Goal: Task Accomplishment & Management: Complete application form

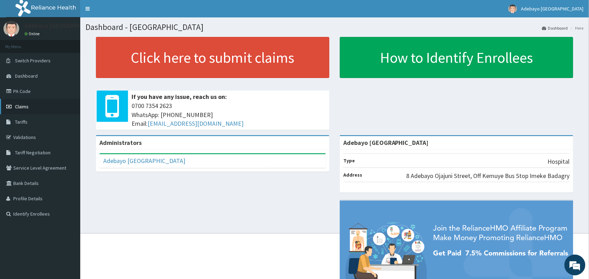
click at [32, 108] on link "Claims" at bounding box center [40, 106] width 80 height 15
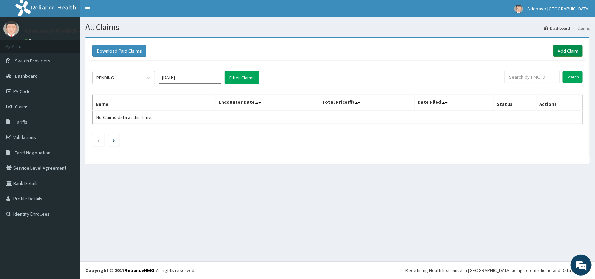
click at [565, 51] on link "Add Claim" at bounding box center [568, 51] width 30 height 12
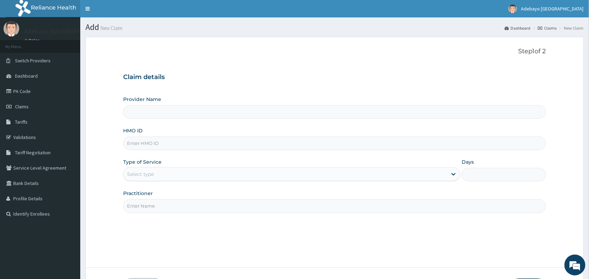
click at [161, 148] on input "HMO ID" at bounding box center [334, 144] width 423 height 14
type input "Adebayo [GEOGRAPHIC_DATA]"
type input "PRS/10368/A"
click at [153, 178] on div "Select type" at bounding box center [140, 174] width 27 height 7
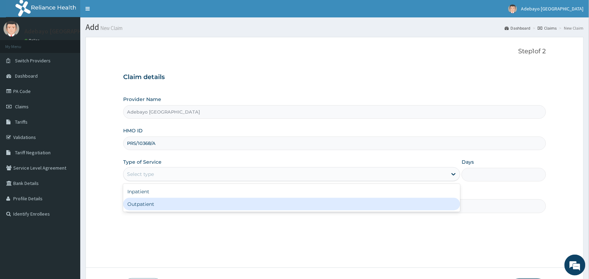
click at [154, 206] on div "Outpatient" at bounding box center [291, 204] width 337 height 13
type input "1"
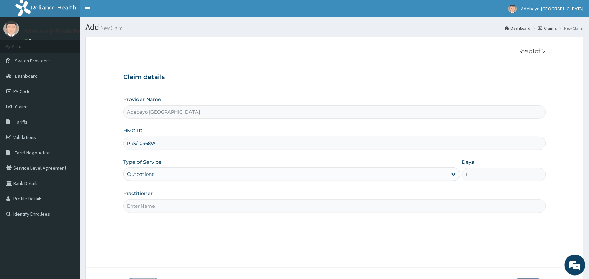
click at [185, 209] on input "Practitioner" at bounding box center [334, 206] width 423 height 14
type input "DR OJAJUNI"
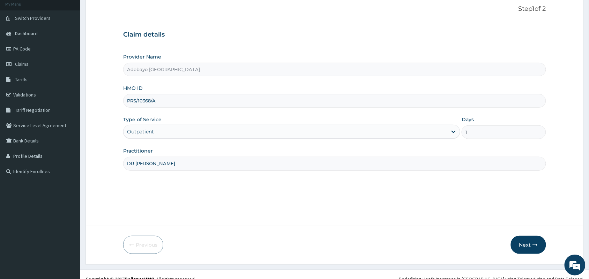
scroll to position [51, 0]
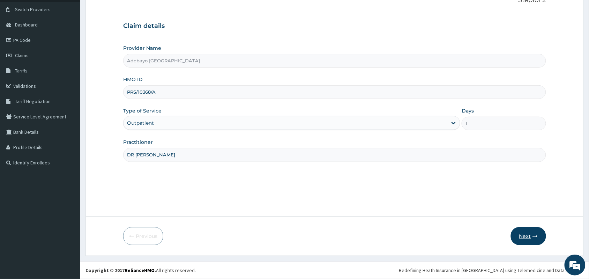
click at [519, 237] on button "Next" at bounding box center [527, 236] width 35 height 18
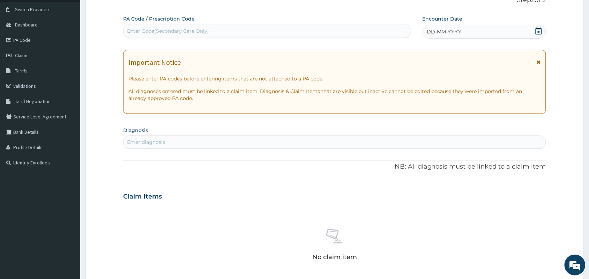
click at [539, 33] on icon at bounding box center [538, 31] width 7 height 7
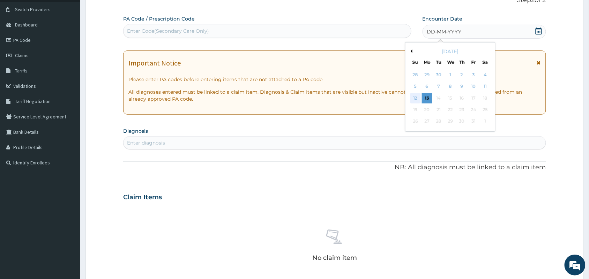
click at [414, 96] on div "12" at bounding box center [415, 98] width 10 height 10
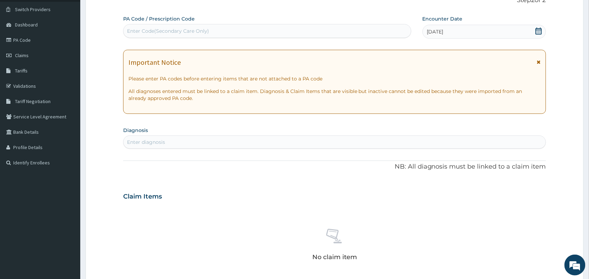
click at [226, 142] on div "Enter diagnosis" at bounding box center [334, 142] width 422 height 11
type input "O"
type input "A"
type input "C"
type input "WOUND"
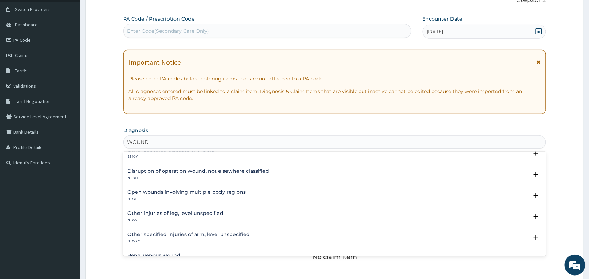
scroll to position [220, 0]
click at [202, 237] on h4 "Other specified injuries of arm, level unspecified" at bounding box center [188, 235] width 122 height 5
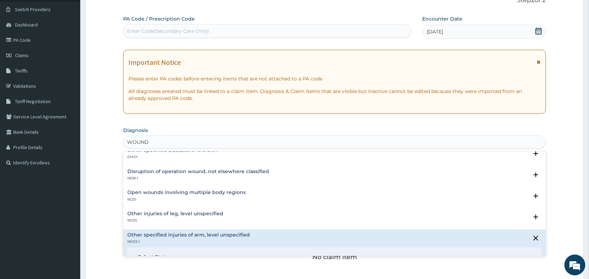
scroll to position [311, 0]
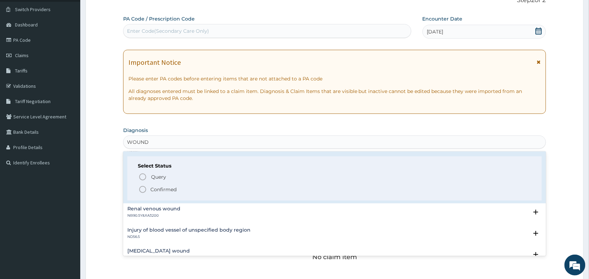
click at [142, 188] on icon "status option filled" at bounding box center [142, 189] width 8 height 8
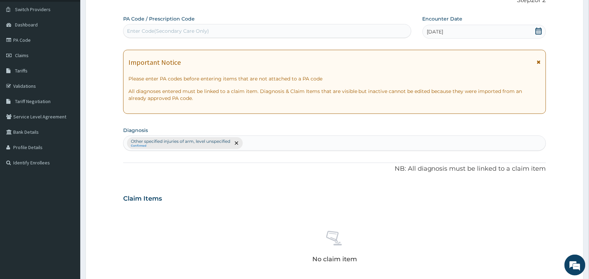
scroll to position [224, 0]
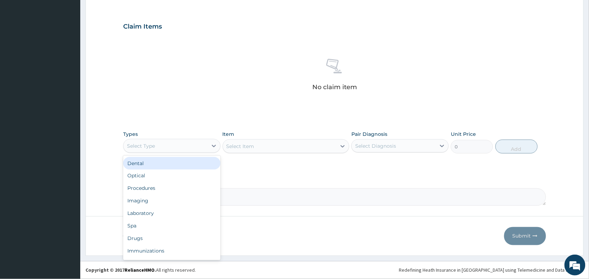
click at [190, 147] on div "Select Type" at bounding box center [165, 146] width 84 height 11
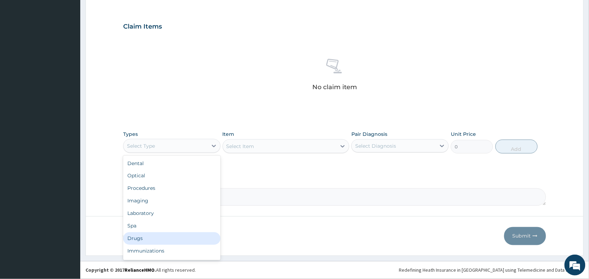
click at [183, 236] on div "Drugs" at bounding box center [171, 239] width 97 height 13
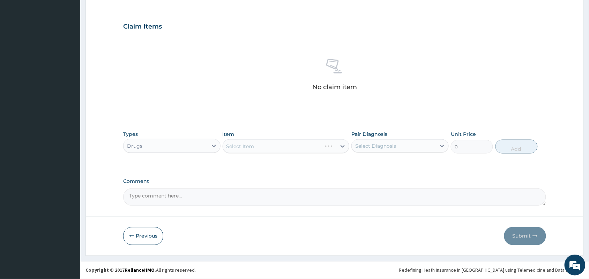
click at [311, 144] on div "Select Item" at bounding box center [285, 146] width 127 height 14
click at [297, 152] on div "Select Item" at bounding box center [285, 146] width 127 height 14
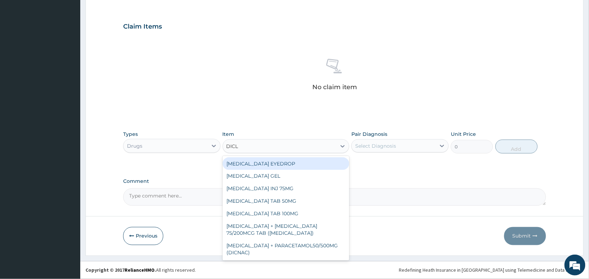
type input "DICLO"
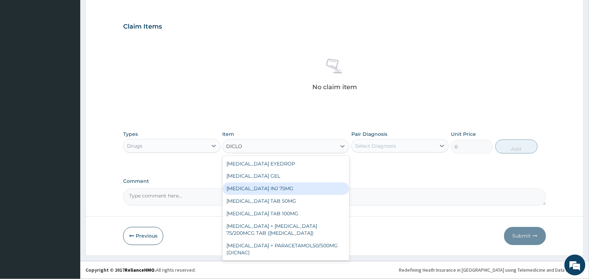
click at [321, 189] on div "DICLOFENAC INJ 75MG" at bounding box center [285, 189] width 127 height 13
type input "200"
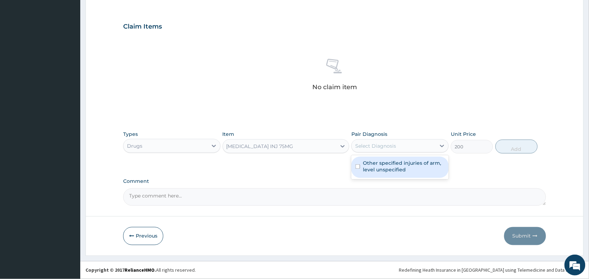
click at [385, 147] on div "Select Diagnosis" at bounding box center [375, 146] width 41 height 7
click at [358, 167] on input "checkbox" at bounding box center [357, 167] width 5 height 5
checkbox input "true"
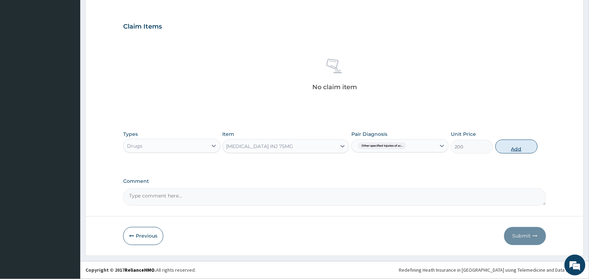
click at [507, 142] on button "Add" at bounding box center [516, 147] width 42 height 14
type input "0"
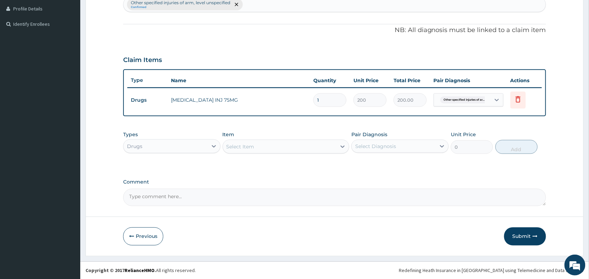
type input "0.00"
type input "3"
type input "600.00"
type input "3"
click at [250, 147] on div "Select Item" at bounding box center [240, 146] width 28 height 7
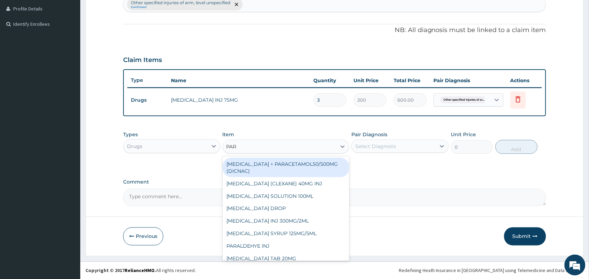
type input "PARA"
click at [269, 166] on div "DICLOFENAC + PARACETAMOL50/500MG (DICNAC)" at bounding box center [285, 168] width 127 height 20
type input "40"
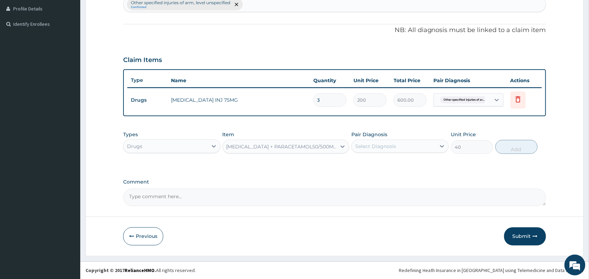
click at [393, 152] on div "Select Diagnosis" at bounding box center [393, 146] width 84 height 11
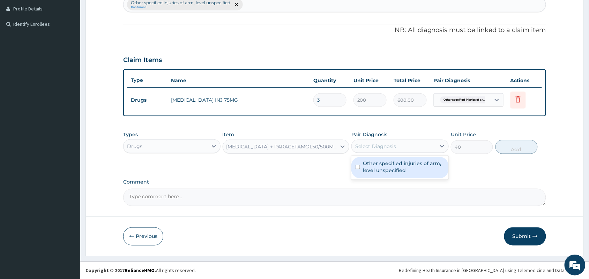
click at [357, 166] on input "checkbox" at bounding box center [357, 167] width 5 height 5
checkbox input "true"
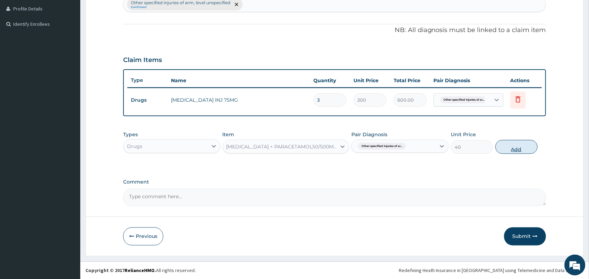
click at [510, 142] on button "Add" at bounding box center [516, 147] width 42 height 14
type input "0"
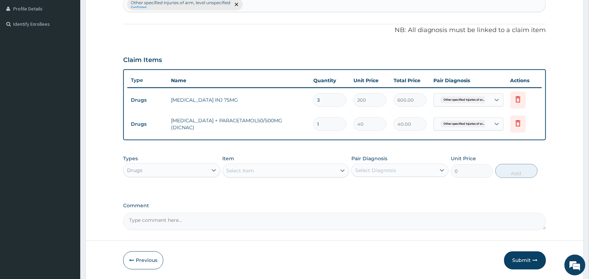
type input "18"
type input "720.00"
type input "18"
click at [279, 173] on div "Select Item" at bounding box center [280, 170] width 114 height 11
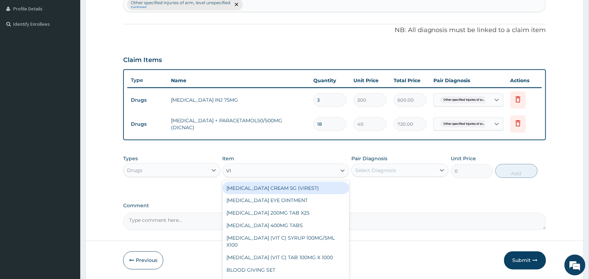
type input "VIT"
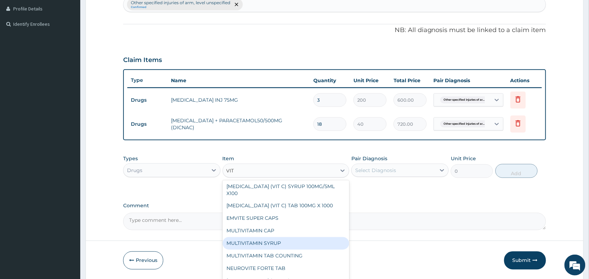
scroll to position [3, 0]
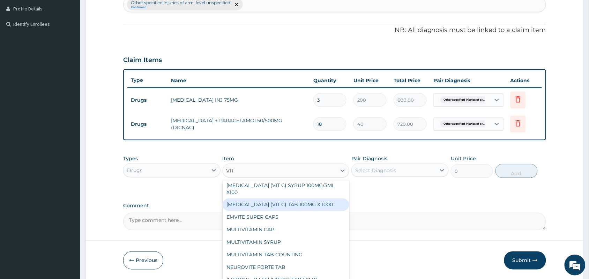
click at [320, 201] on div "ASCORBIC ACID (VIT C) TAB 100MG X 1000" at bounding box center [285, 205] width 127 height 13
type input "10"
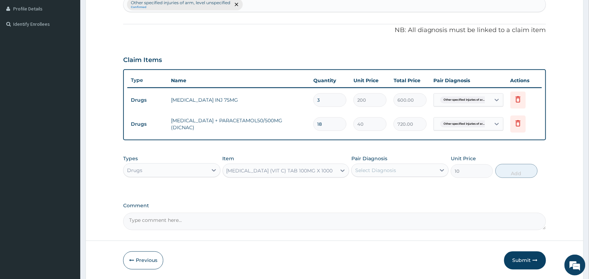
click at [392, 171] on div "Select Diagnosis" at bounding box center [375, 170] width 41 height 7
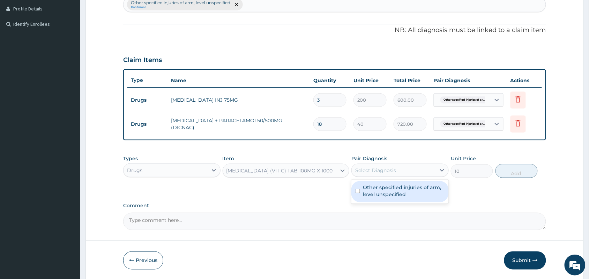
click at [358, 190] on input "checkbox" at bounding box center [357, 191] width 5 height 5
checkbox input "true"
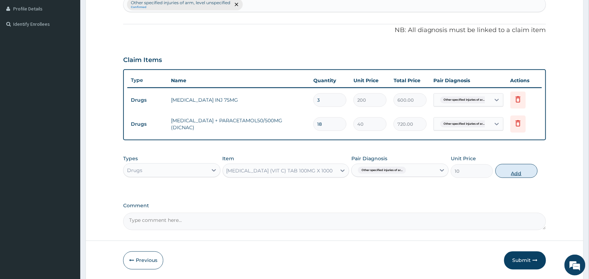
click at [507, 169] on button "Add" at bounding box center [516, 171] width 42 height 14
type input "0"
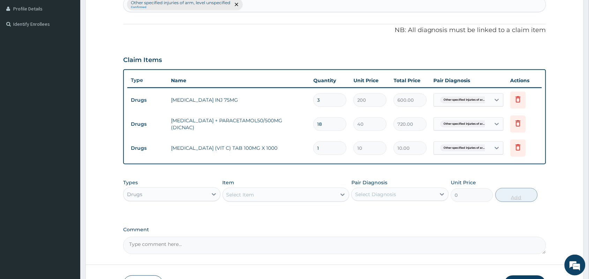
type input "0.00"
type input "2"
type input "20.00"
type input "20"
type input "200.00"
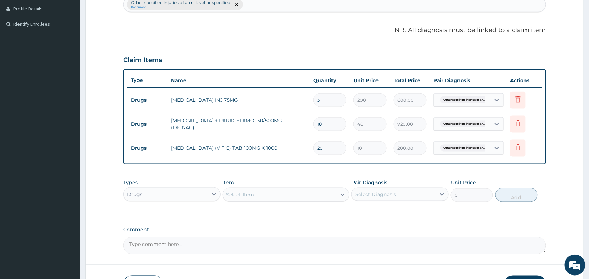
type input "20"
click at [291, 194] on div "Select Item" at bounding box center [280, 194] width 114 height 11
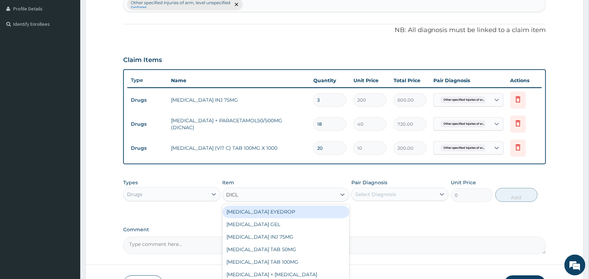
type input "DICLO"
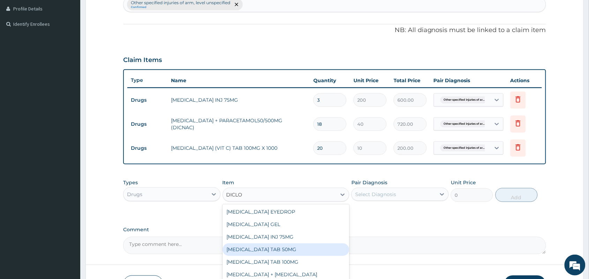
click at [316, 253] on div "DICLOFENAC POTASSIUM TAB 50MG" at bounding box center [285, 250] width 127 height 13
type input "30"
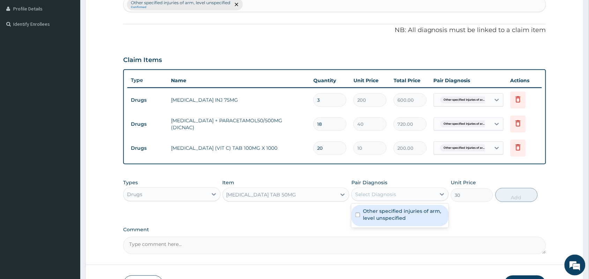
click at [365, 196] on div "Select Diagnosis" at bounding box center [375, 194] width 41 height 7
click at [356, 215] on input "checkbox" at bounding box center [357, 215] width 5 height 5
checkbox input "true"
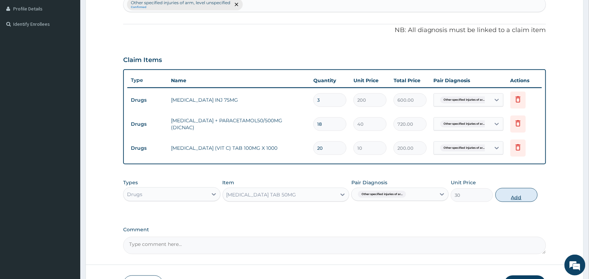
click at [505, 191] on button "Add" at bounding box center [516, 195] width 42 height 14
type input "0"
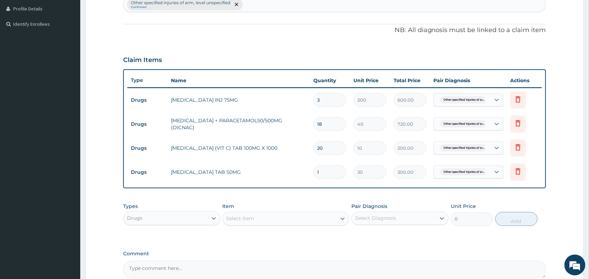
type input "10"
type input "300.00"
type input "10"
click at [280, 224] on div "Select Item" at bounding box center [285, 219] width 127 height 14
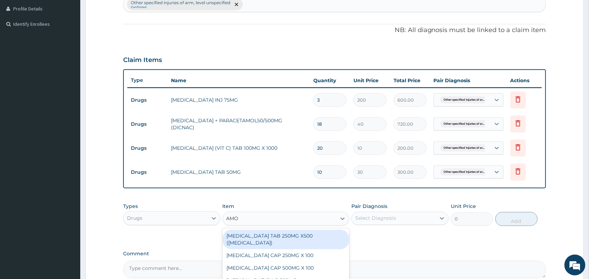
type input "AMOX"
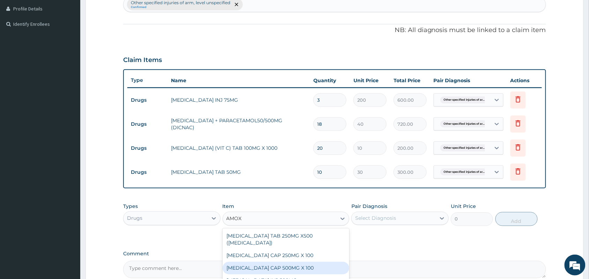
click at [293, 267] on div "AMOXICILLIN CAP 500MG X 100" at bounding box center [285, 268] width 127 height 13
type input "40"
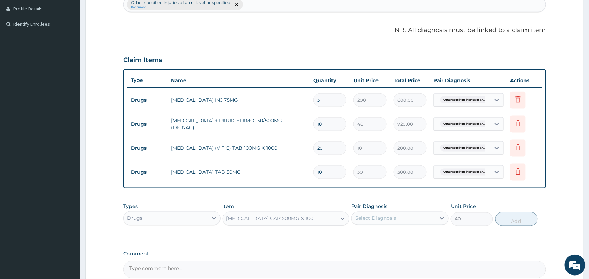
click at [376, 218] on div "Select Diagnosis" at bounding box center [375, 218] width 41 height 7
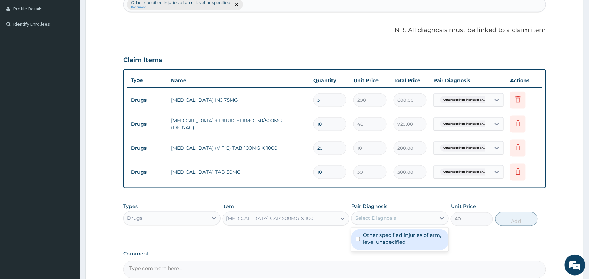
click at [356, 237] on input "checkbox" at bounding box center [357, 239] width 5 height 5
checkbox input "true"
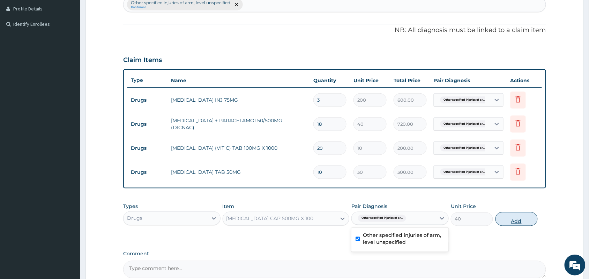
click at [518, 218] on button "Add" at bounding box center [516, 219] width 42 height 14
type input "0"
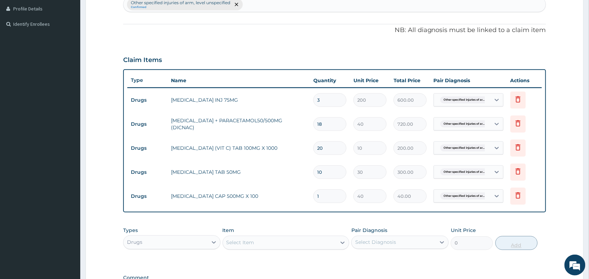
type input "15"
type input "600.00"
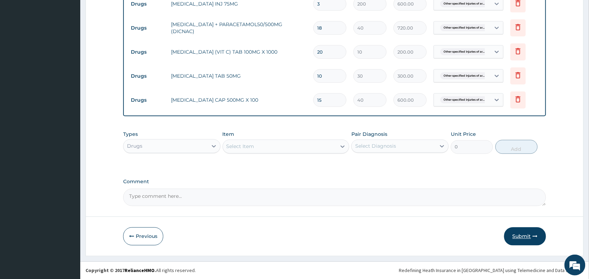
type input "15"
click at [529, 237] on button "Submit" at bounding box center [525, 237] width 42 height 18
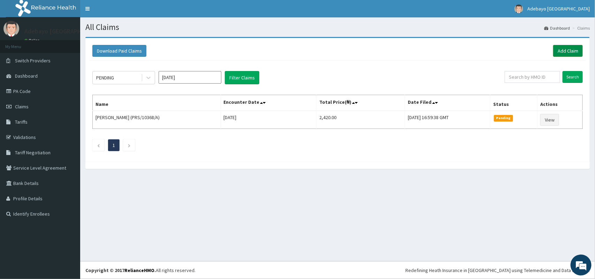
click at [570, 50] on link "Add Claim" at bounding box center [568, 51] width 30 height 12
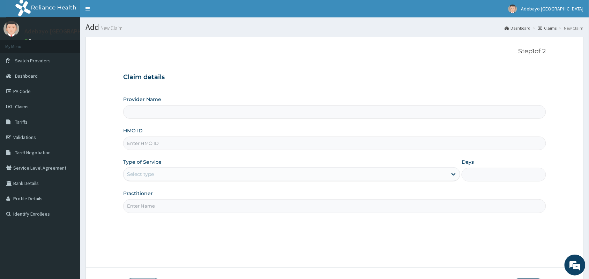
click at [152, 149] on input "HMO ID" at bounding box center [334, 144] width 423 height 14
type input "Adebayo [GEOGRAPHIC_DATA]"
type input "PRS/10368/D"
click at [146, 175] on div "Select type" at bounding box center [140, 174] width 27 height 7
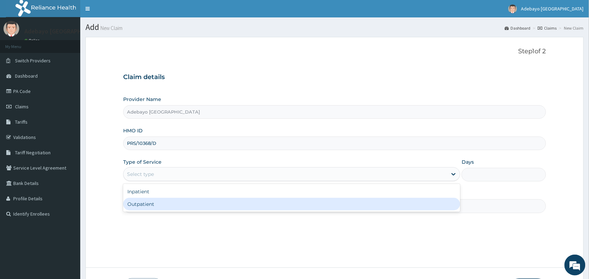
click at [165, 204] on div "Outpatient" at bounding box center [291, 204] width 337 height 13
type input "1"
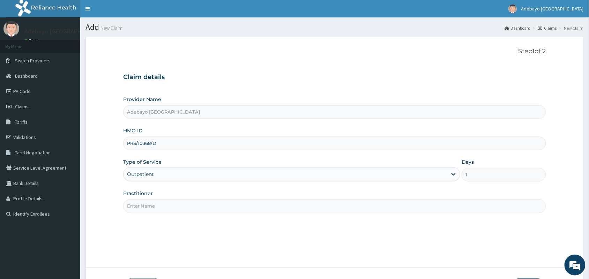
click at [189, 213] on input "Practitioner" at bounding box center [334, 206] width 423 height 14
type input "DR OJAJUNI"
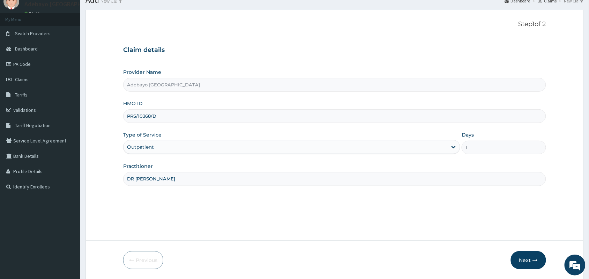
scroll to position [51, 0]
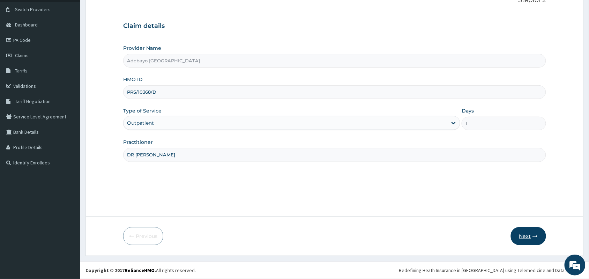
click at [535, 235] on icon "button" at bounding box center [534, 236] width 5 height 5
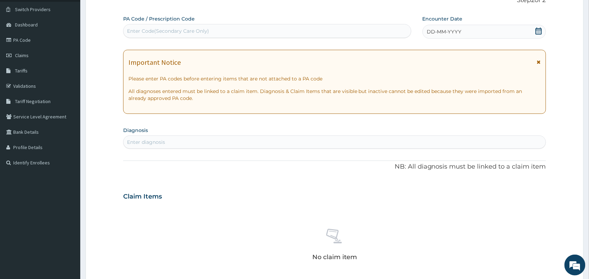
scroll to position [0, 0]
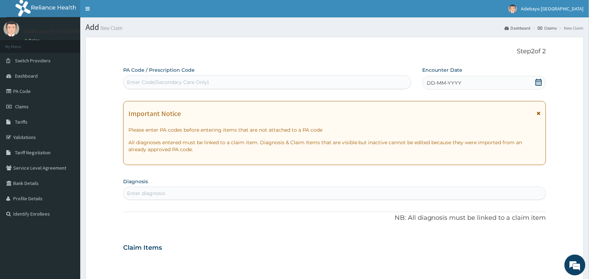
click at [539, 81] on icon at bounding box center [538, 82] width 6 height 7
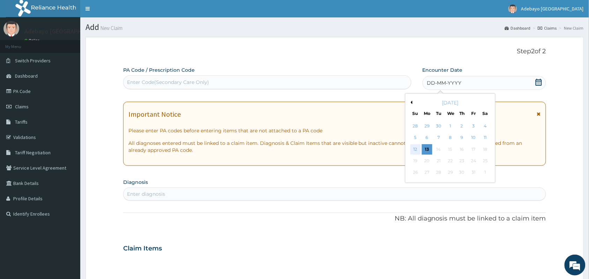
click at [419, 152] on div "12" at bounding box center [415, 149] width 10 height 10
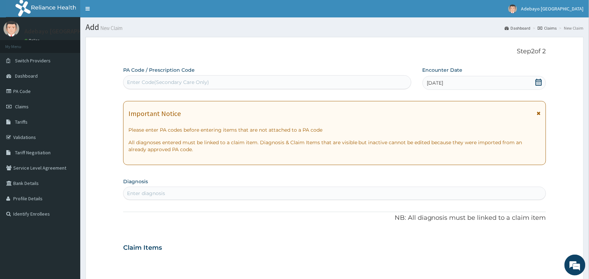
click at [249, 194] on div "Enter diagnosis" at bounding box center [334, 193] width 422 height 11
click at [213, 194] on div "Enter diagnosis" at bounding box center [334, 193] width 422 height 11
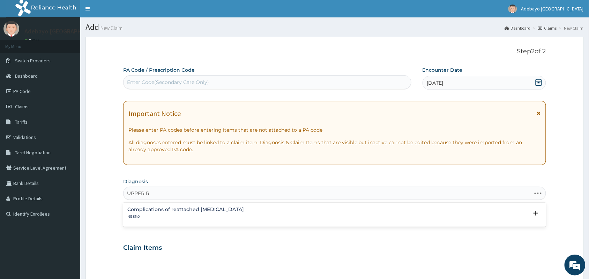
type input "UPPER"
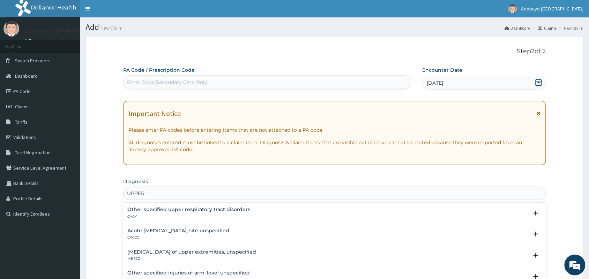
click at [170, 230] on h4 "Acute upper respiratory infection, site unspecified" at bounding box center [178, 230] width 102 height 5
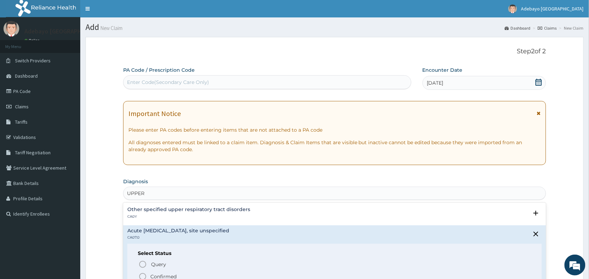
scroll to position [222, 0]
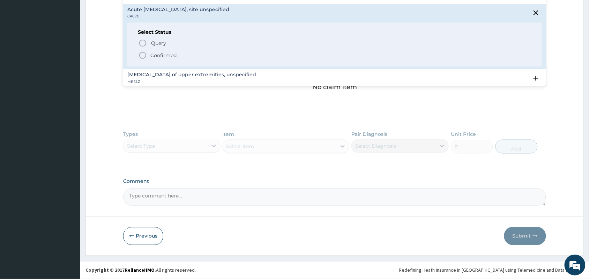
click at [142, 56] on icon "status option filled" at bounding box center [142, 55] width 8 height 8
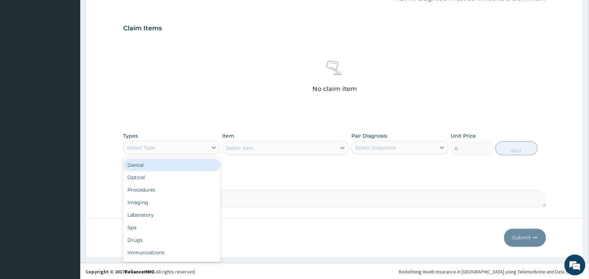
click at [182, 147] on div "Select Type" at bounding box center [165, 147] width 84 height 11
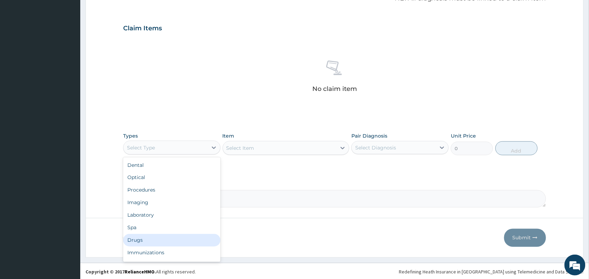
click at [159, 246] on div "Drugs" at bounding box center [171, 240] width 97 height 13
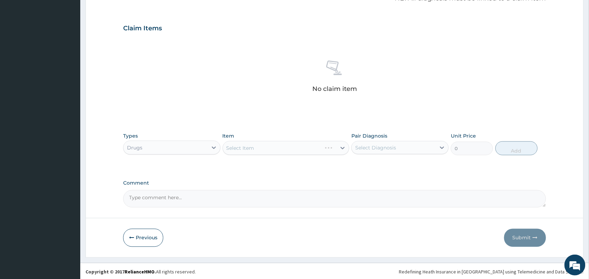
click at [296, 142] on div "Select Item" at bounding box center [285, 148] width 127 height 14
click at [305, 146] on div "Select Item" at bounding box center [285, 148] width 127 height 14
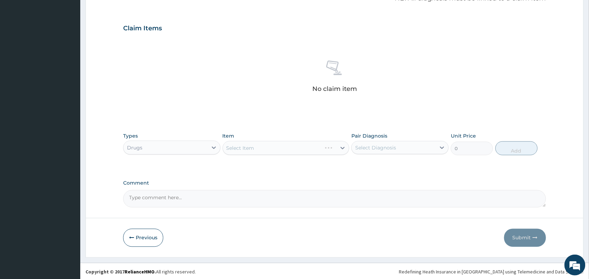
click at [305, 146] on div "Select Item" at bounding box center [285, 148] width 127 height 14
click at [307, 148] on div "Select Item" at bounding box center [280, 148] width 114 height 11
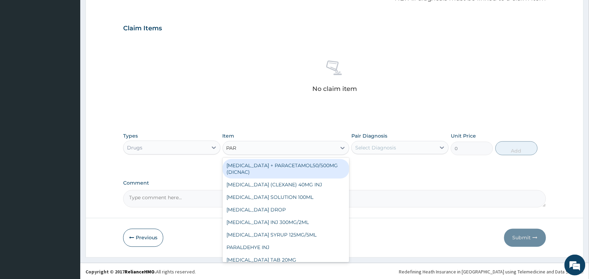
type input "PARA"
click at [308, 166] on div "DICLOFENAC + PARACETAMOL50/500MG (DICNAC)" at bounding box center [285, 169] width 127 height 20
type input "40"
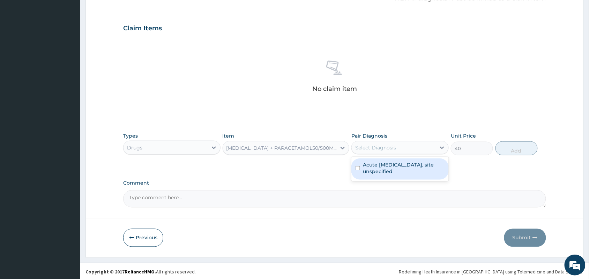
click at [389, 150] on div "Select Diagnosis" at bounding box center [375, 147] width 41 height 7
click at [356, 167] on input "checkbox" at bounding box center [357, 168] width 5 height 5
checkbox input "true"
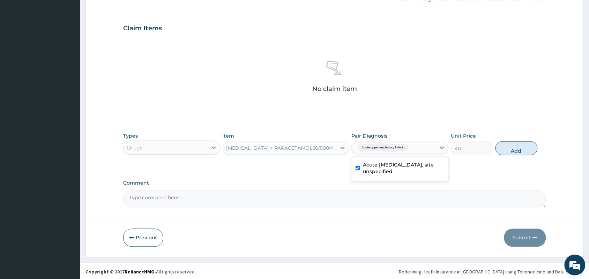
click at [516, 151] on button "Add" at bounding box center [516, 149] width 42 height 14
type input "0"
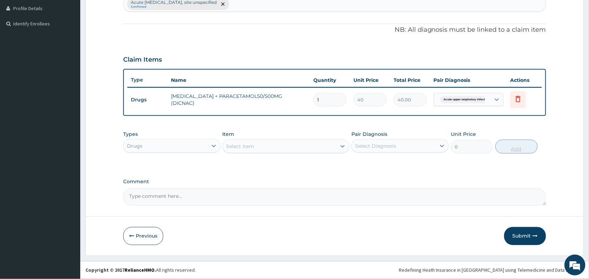
scroll to position [190, 0]
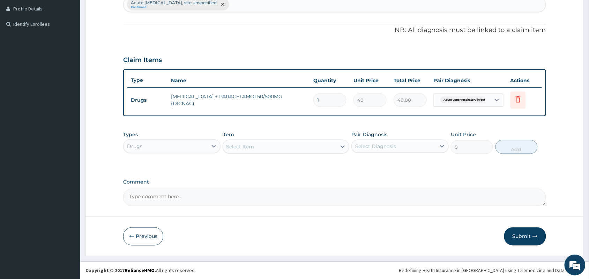
type input "0.00"
type input "9"
type input "360.00"
type input "9"
click at [309, 149] on div "Select Item" at bounding box center [280, 146] width 114 height 11
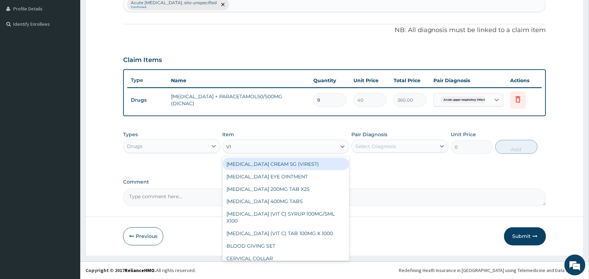
type input "VIT"
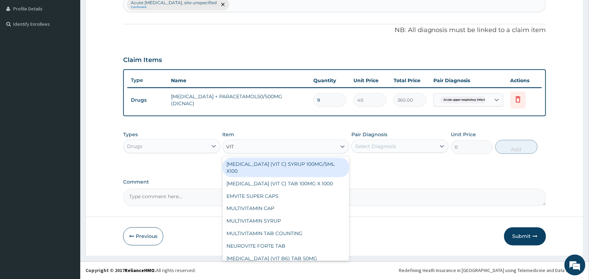
click at [308, 158] on div "ASCORBIC ACID (VIT C) SYRUP 100MG/5ML X100" at bounding box center [285, 168] width 127 height 20
type input "400"
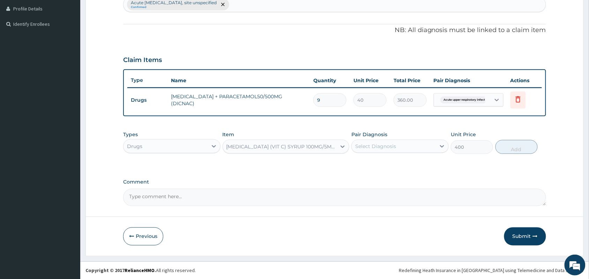
click at [391, 147] on div "Select Diagnosis" at bounding box center [375, 146] width 41 height 7
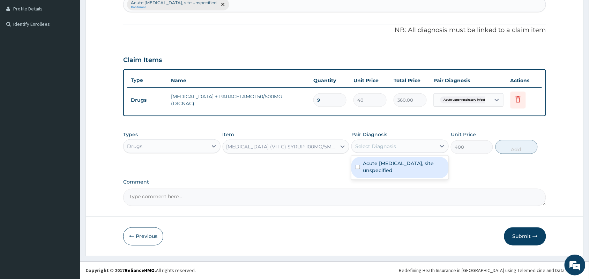
click at [357, 166] on input "checkbox" at bounding box center [357, 167] width 5 height 5
checkbox input "true"
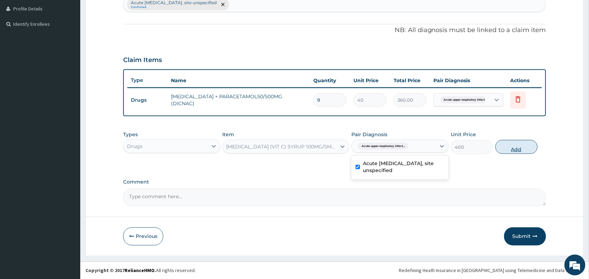
click at [514, 149] on button "Add" at bounding box center [516, 147] width 42 height 14
type input "0"
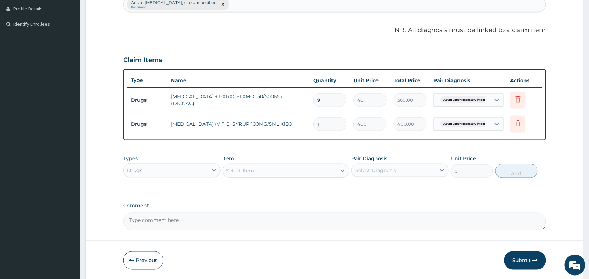
click at [286, 172] on div "Select Item" at bounding box center [280, 170] width 114 height 11
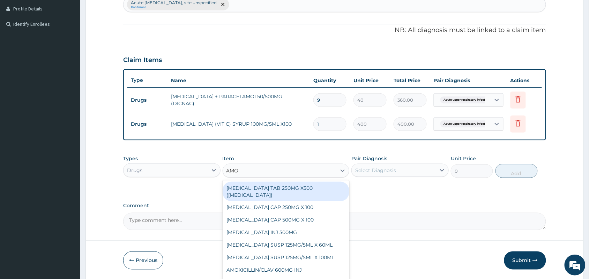
type input "AMOX"
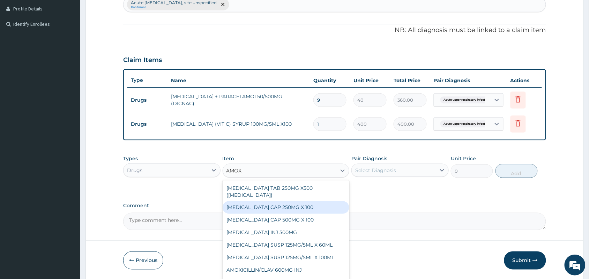
click at [293, 208] on div "AMOXICILLIN CAP 250MG X 100" at bounding box center [285, 208] width 127 height 13
type input "30"
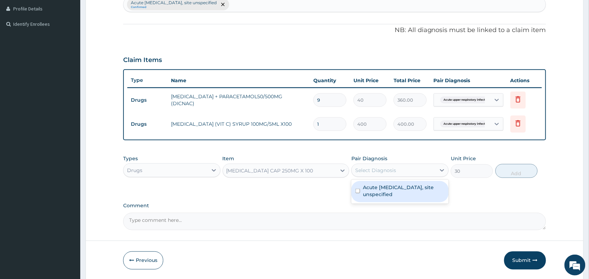
click at [397, 166] on div "Select Diagnosis" at bounding box center [393, 170] width 84 height 11
click at [357, 191] on input "checkbox" at bounding box center [357, 191] width 5 height 5
checkbox input "true"
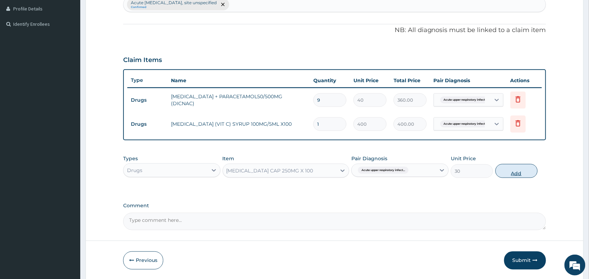
click at [517, 172] on button "Add" at bounding box center [516, 171] width 42 height 14
type input "0"
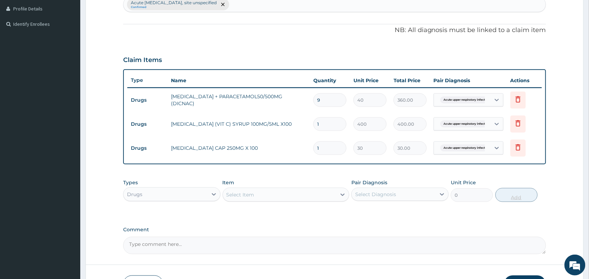
type input "15"
type input "450.00"
type input "15"
click at [250, 196] on div "Select Item" at bounding box center [240, 194] width 28 height 7
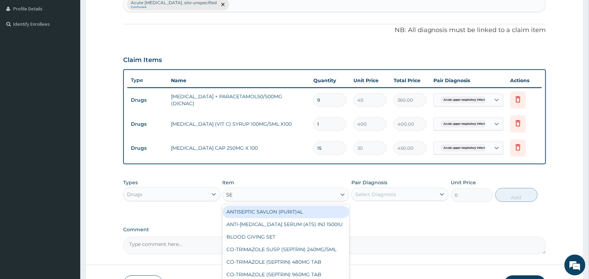
type input "SEP"
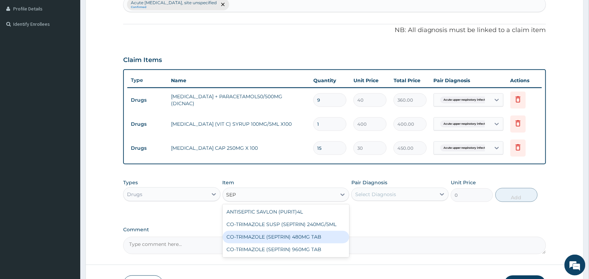
click at [283, 236] on div "CO-TRIMAZOLE (SEPTRIN) 480MG TAB" at bounding box center [285, 237] width 127 height 13
type input "20"
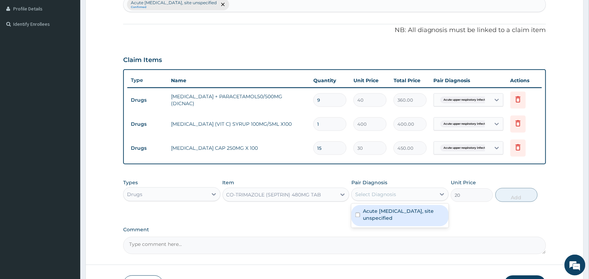
click at [389, 197] on div "Select Diagnosis" at bounding box center [375, 194] width 41 height 7
click at [357, 216] on input "checkbox" at bounding box center [357, 215] width 5 height 5
checkbox input "true"
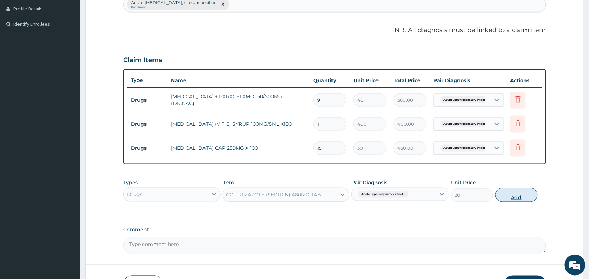
click at [511, 199] on button "Add" at bounding box center [516, 195] width 42 height 14
type input "0"
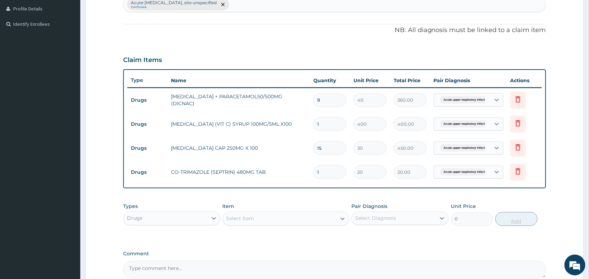
type input "10"
type input "200.00"
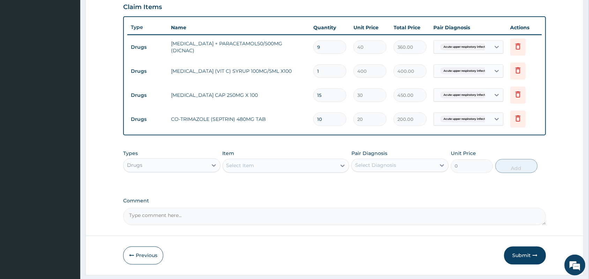
scroll to position [262, 0]
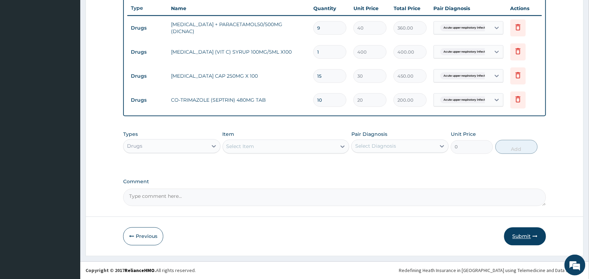
type input "10"
click at [519, 239] on button "Submit" at bounding box center [525, 237] width 42 height 18
